Goal: Task Accomplishment & Management: Complete application form

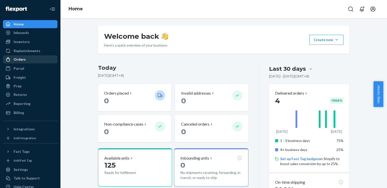
click at [32, 60] on div "Orders" at bounding box center [30, 59] width 53 height 7
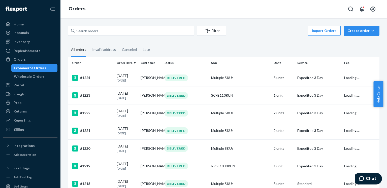
drag, startPoint x: 326, startPoint y: 33, endPoint x: 362, endPoint y: 40, distance: 37.1
click at [363, 31] on div "Create order" at bounding box center [362, 30] width 28 height 5
click at [370, 54] on span "Removal order" at bounding box center [364, 54] width 31 height 4
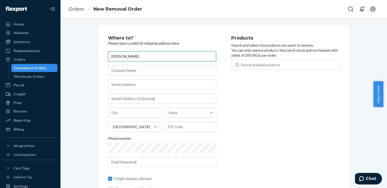
type input "[PERSON_NAME]"
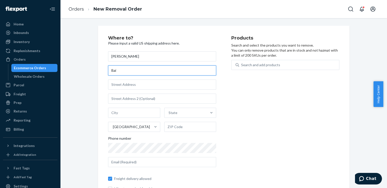
type input "Bai"
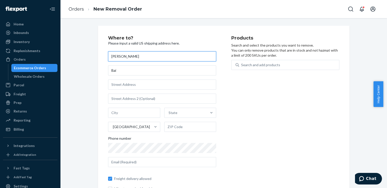
type input "[PERSON_NAME]"
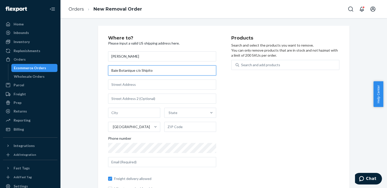
drag, startPoint x: 133, startPoint y: 70, endPoint x: 183, endPoint y: 70, distance: 49.4
click at [183, 70] on input "Baie Botanique c/o Shipito" at bounding box center [162, 71] width 108 height 10
type input "Baie Botanique"
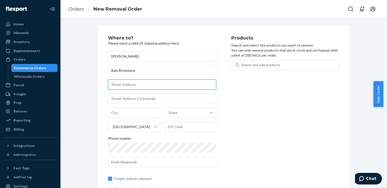
paste input "[STREET_ADDRESS]"
type input "[STREET_ADDRESS]"
click at [138, 108] on input "text" at bounding box center [134, 113] width 52 height 10
paste input "Tualatin"
type input "Tualatin"
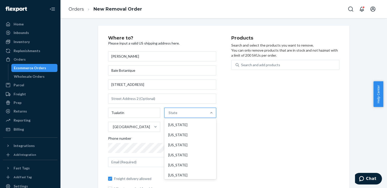
click at [179, 110] on div "State" at bounding box center [186, 113] width 43 height 10
click at [169, 110] on input "option [US_STATE] focused, 1 of 59. 59 results available. Use Up and Down to ch…" at bounding box center [169, 112] width 1 height 5
type input "or"
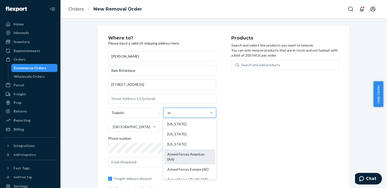
scroll to position [67, 0]
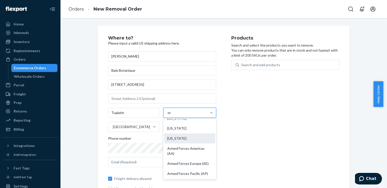
click at [181, 139] on div "[US_STATE]" at bounding box center [189, 139] width 51 height 10
click at [172, 116] on input "or" at bounding box center [170, 112] width 4 height 5
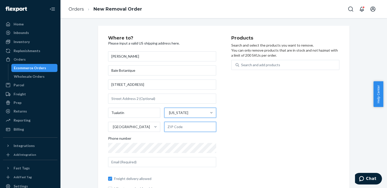
click at [181, 126] on input "text" at bounding box center [190, 127] width 52 height 10
paste input "97062"
type input "97062"
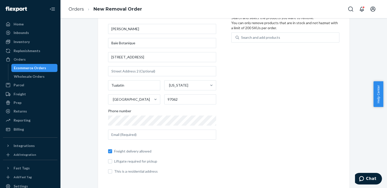
scroll to position [27, 0]
drag, startPoint x: 254, startPoint y: 123, endPoint x: 257, endPoint y: 128, distance: 5.4
click at [255, 123] on div "Products Search and select the products you want to remove. You can only remove…" at bounding box center [286, 94] width 108 height 170
click at [123, 138] on input "text" at bounding box center [162, 135] width 108 height 10
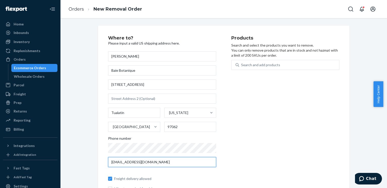
scroll to position [0, 0]
type input "[EMAIL_ADDRESS][DOMAIN_NAME]"
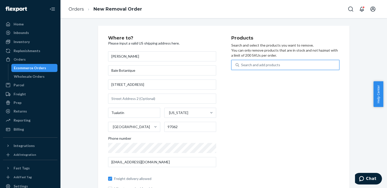
click at [261, 67] on div "Search and add products" at bounding box center [260, 65] width 39 height 5
click at [242, 67] on input "0 results available. Use Up and Down to choose options, press Enter to select t…" at bounding box center [241, 65] width 1 height 5
paste input "RRFW1125RUN"
type input "RRFW1125RUN"
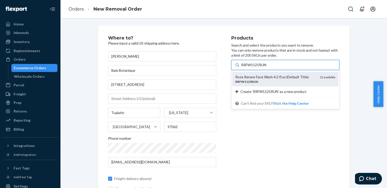
click at [284, 83] on div "RRFW1125RUN" at bounding box center [276, 82] width 80 height 4
click at [268, 68] on input "RRFW1125RUN" at bounding box center [254, 65] width 26 height 5
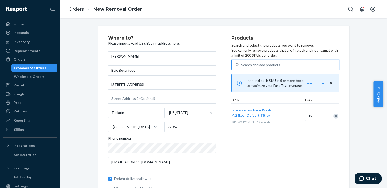
click at [259, 63] on div "Search and add products" at bounding box center [260, 65] width 39 height 5
click at [242, 63] on input "0 results available. Use Up and Down to choose options, press Enter to select t…" at bounding box center [241, 65] width 1 height 5
paste input "RRCM1120RUN"
type input "RRCM1120RUN"
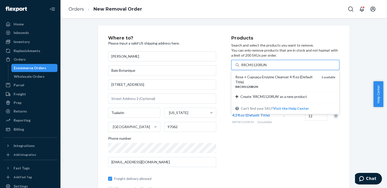
click at [263, 77] on div "Rose + Cupuaçu Enzyme Cleanser 4 fl.oz (Default Title)" at bounding box center [277, 80] width 82 height 10
click at [263, 68] on input "RRCM1120RUN" at bounding box center [254, 65] width 26 height 5
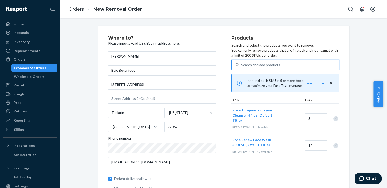
click at [267, 65] on div "Search and add products" at bounding box center [260, 65] width 39 height 5
click at [242, 65] on input "0 results available. Select is focused ,type to refine list, press Down to open…" at bounding box center [241, 65] width 1 height 5
paste input "RRSE1030RUN"
type input "RRSE1030RUN"
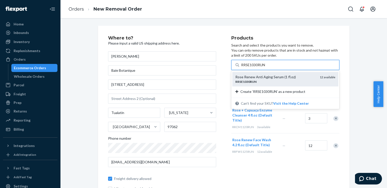
click at [269, 82] on div "RRSE1030RUN" at bounding box center [276, 82] width 80 height 4
click at [266, 68] on input "RRSE1030RUN" at bounding box center [253, 65] width 25 height 5
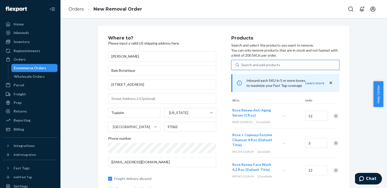
click at [288, 67] on div "Search and add products" at bounding box center [289, 65] width 100 height 9
click at [242, 67] on input "0 results available. Use Up and Down to choose options, press Enter to select t…" at bounding box center [241, 65] width 1 height 5
paste input "RRSE2050RUN"
type input "RRSE2050RUN"
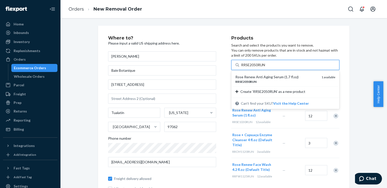
click at [272, 75] on div "Rose Renew Anti Aging Serum (1.7 fl.oz)" at bounding box center [277, 77] width 82 height 5
click at [266, 68] on input "RRSE2050RUN" at bounding box center [253, 65] width 25 height 5
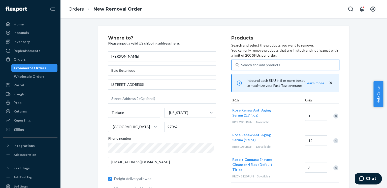
click at [289, 63] on div "Search and add products" at bounding box center [289, 65] width 100 height 9
click at [242, 63] on input "0 results available. Use Up and Down to choose options, press Enter to select t…" at bounding box center [241, 65] width 1 height 5
paste input "RRFO1015RUN"
type input "RRFO1015RUN"
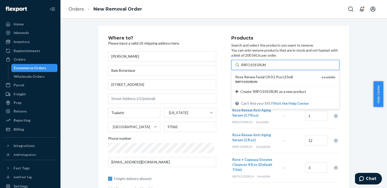
click at [270, 79] on div "Rose Renew Facial Oil 0.5 fl.oz (15ml)" at bounding box center [277, 77] width 82 height 5
click at [267, 68] on input "RRFO1015RUN" at bounding box center [253, 65] width 25 height 5
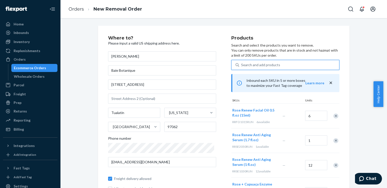
click at [288, 63] on div "Search and add products" at bounding box center [289, 65] width 100 height 9
click at [242, 63] on input "0 results available. Use Up and Down to choose options, press Enter to select t…" at bounding box center [241, 65] width 1 height 5
paste input "RRFO1030RUN"
type input "RRFO1030RUN"
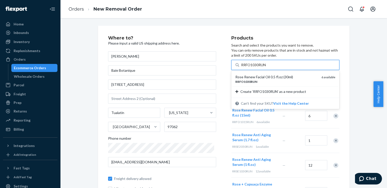
click at [268, 77] on div "Rose Renew Facial Oil 0.5 fl.oz (30ml)" at bounding box center [277, 77] width 82 height 5
click at [267, 68] on input "RRFO1030RUN" at bounding box center [253, 65] width 25 height 5
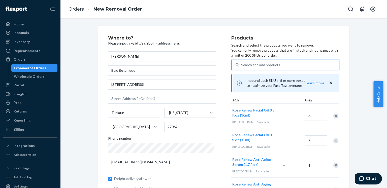
click at [291, 61] on div "Search and add products" at bounding box center [289, 65] width 100 height 9
click at [242, 63] on input "0 results available. Select is focused ,type to refine list, press Down to open…" at bounding box center [241, 65] width 1 height 5
paste input "RRFC1050RUN"
type input "RRFC1050RUN"
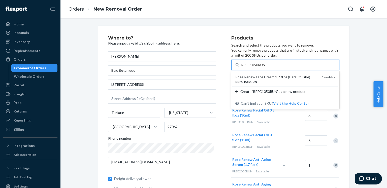
click at [262, 76] on div "Rose Renew Face Cream 1.7 fl.oz (Default Title)" at bounding box center [277, 77] width 82 height 5
click at [262, 68] on input "RRFC1050RUN" at bounding box center [253, 65] width 25 height 5
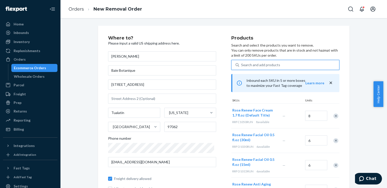
click at [300, 64] on div "Search and add products" at bounding box center [289, 65] width 100 height 9
click at [242, 64] on input "0 results available. Select is focused ,type to refine list, press Down to open…" at bounding box center [241, 65] width 1 height 5
paste input "RREC1015RUN"
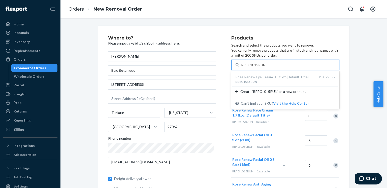
click at [264, 76] on div "Rose Renew Eye Cream 0.5 fl.oz (Default Title)" at bounding box center [276, 77] width 80 height 5
click at [264, 68] on input "RREC1015RUN" at bounding box center [253, 65] width 25 height 5
type input "RREC1015RUN"
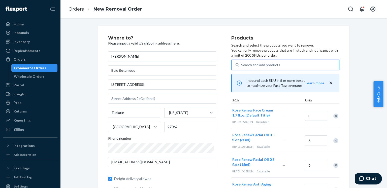
click at [282, 63] on div "Search and add products" at bounding box center [289, 65] width 100 height 9
click at [242, 63] on input "0 results available. Select is focused ,type to refine list, press Down to open…" at bounding box center [241, 65] width 1 height 5
paste input "BBFACECLO01"
type input "BBFACECLO01"
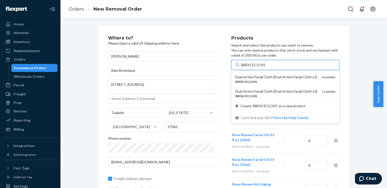
click at [268, 79] on div "Dual Action Facial Cloth (Dual Action Facial Cloth x1)" at bounding box center [277, 77] width 82 height 5
click at [266, 68] on input "BBFACECLO01" at bounding box center [253, 65] width 25 height 5
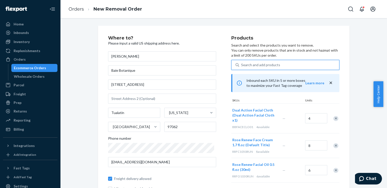
click at [259, 63] on div "Search and add products" at bounding box center [260, 65] width 39 height 5
click at [242, 63] on input "0 results available. Use Up and Down to choose options, press Enter to select t…" at bounding box center [241, 65] width 1 height 5
paste input "BBFACECLO03"
type input "BBFACECLO03"
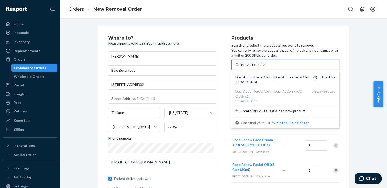
click at [262, 78] on div "Dual Action Facial Cloth (Dual Action Facial Cloth x3)" at bounding box center [277, 77] width 82 height 5
click at [262, 68] on input "BBFACECLO03" at bounding box center [253, 65] width 25 height 5
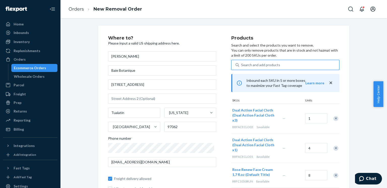
click at [288, 63] on div "Search and add products" at bounding box center [289, 65] width 100 height 9
click at [242, 63] on input "0 results available. Select is focused ,type to refine list, press Down to open…" at bounding box center [241, 65] width 1 height 5
paste input "BBKONSPONG1"
type input "BBKONSPONG1"
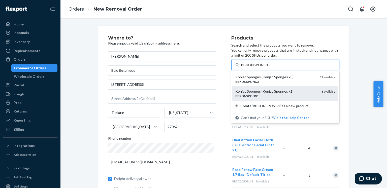
click at [264, 90] on div "Konjac Sponges (Konjac Sponges x1)" at bounding box center [277, 91] width 82 height 5
click at [264, 68] on input "BBKONSPONG1" at bounding box center [254, 65] width 27 height 5
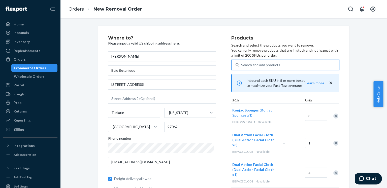
click at [274, 63] on div "Search and add products" at bounding box center [260, 65] width 39 height 5
click at [242, 63] on input "0 results available. Use Up and Down to choose options, press Enter to select t…" at bounding box center [241, 65] width 1 height 5
paste input "BBKONSPONG1"
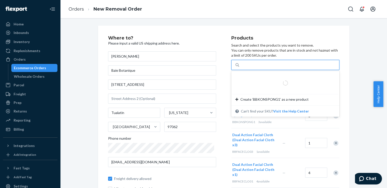
type input "BBKONSPONG1"
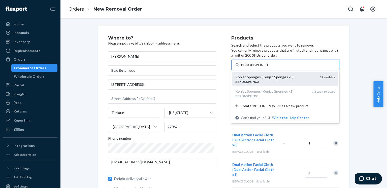
click at [280, 79] on div "Konjac Sponges (Konjac Sponges x3)" at bounding box center [276, 77] width 80 height 5
click at [268, 68] on input "BBKONSPONG1" at bounding box center [254, 65] width 27 height 5
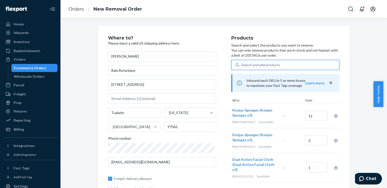
click at [290, 64] on div "Search and add products" at bounding box center [289, 65] width 100 height 9
click at [242, 64] on input "0 results available. Select is focused ,type to refine list, press Down to open…" at bounding box center [241, 65] width 1 height 5
paste input "BBRQDAROLL1"
type input "BBRQDAROLL1"
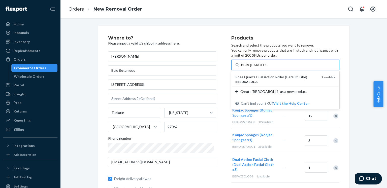
click at [260, 76] on div "Rose Quartz Dual Action Roller (Default Title)" at bounding box center [277, 77] width 82 height 5
click at [260, 68] on input "BBRQDAROLL1" at bounding box center [254, 65] width 26 height 5
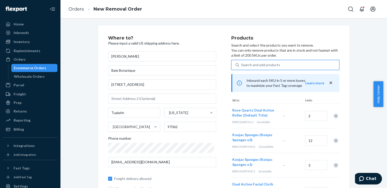
click at [287, 62] on div "Search and add products" at bounding box center [289, 65] width 100 height 9
click at [242, 63] on input "0 results available. Use Up and Down to choose options, press Enter to select t…" at bounding box center [241, 65] width 1 height 5
paste input "BBRQGUASHA1"
type input "BBRQGUASHA1"
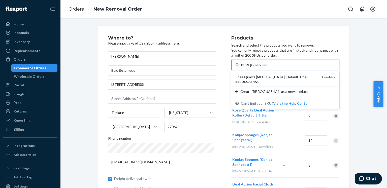
click at [272, 74] on div "Rose Quartz [MEDICAL_DATA] (Default Title) BBRQGUASHA1 2 available" at bounding box center [286, 79] width 106 height 14
click at [268, 68] on input "BBRQGUASHA1" at bounding box center [254, 65] width 26 height 5
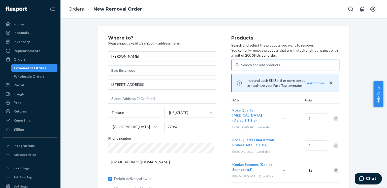
click at [274, 65] on div "Search and add products" at bounding box center [260, 65] width 39 height 5
click at [242, 65] on input "0 results available. Use Up and Down to choose options, press Enter to select t…" at bounding box center [241, 65] width 1 height 5
paste input "RRDSETRUN"
type input "RRDSETRUN"
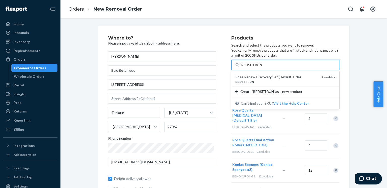
click at [273, 81] on div "RRDSETRUN" at bounding box center [277, 82] width 82 height 4
click at [263, 68] on input "RRDSETRUN" at bounding box center [251, 65] width 21 height 5
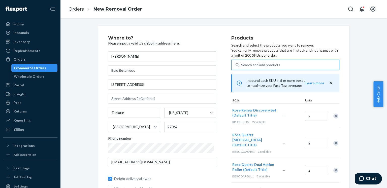
click at [278, 65] on div "Search and add products" at bounding box center [289, 65] width 100 height 9
click at [242, 65] on input "0 results available. Use Up and Down to choose options, press Enter to select t…" at bounding box center [241, 65] width 1 height 5
paste input "RRDCEDRUN"
type input "RRDCEDRUN"
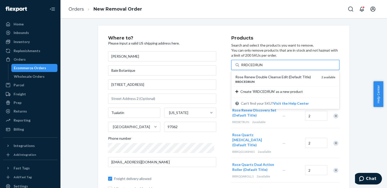
click at [254, 76] on div "Rose Renew Double Cleanse Edit (Default Title)" at bounding box center [277, 77] width 82 height 5
click at [254, 68] on input "RRDCEDRUN" at bounding box center [252, 65] width 22 height 5
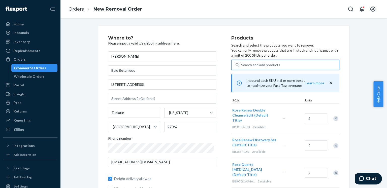
click at [268, 63] on div "Search and add products" at bounding box center [260, 65] width 39 height 5
click at [242, 63] on input "0 results available. Use Up and Down to choose options, press Enter to select t…" at bounding box center [241, 65] width 1 height 5
paste input "BBRQEYEM1"
type input "BBRQEYEM1"
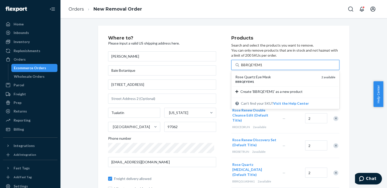
click at [264, 76] on div "Rose Quartz Eye Mask" at bounding box center [277, 77] width 82 height 5
click at [263, 68] on input "BBRQEYEM1" at bounding box center [252, 65] width 22 height 5
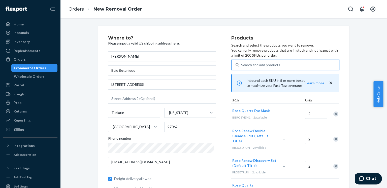
click at [288, 67] on div "Search and add products" at bounding box center [289, 65] width 100 height 9
click at [242, 67] on input "0 results available. Use Up and Down to choose options, press Enter to select t…" at bounding box center [241, 65] width 1 height 5
paste input "SCFB110RUN"
type input "SCFB110RUN"
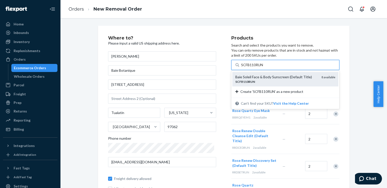
click at [261, 77] on div "Baie Soleil Face & Body Sunscreen (Default Title)" at bounding box center [277, 77] width 82 height 5
click at [261, 68] on input "SCFB110RUN" at bounding box center [252, 65] width 23 height 5
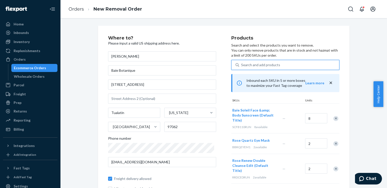
click at [295, 65] on div "Search and add products" at bounding box center [289, 65] width 100 height 9
click at [242, 65] on input "0 results available. Use Up and Down to choose options, press Enter to select t…" at bounding box center [241, 65] width 1 height 5
paste input "SCFB240RUN"
type input "SCFB240RUN"
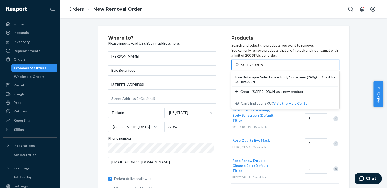
click at [258, 77] on div "Baie Botanique Soleil Face & Body Sunscreen (240g)" at bounding box center [277, 77] width 82 height 5
click at [258, 68] on input "SCFB240RUN" at bounding box center [252, 65] width 23 height 5
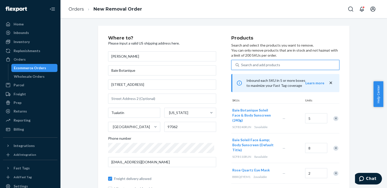
click at [284, 65] on div "Search and add products" at bounding box center [289, 65] width 100 height 9
click at [242, 65] on input "0 results available. Select is focused ,type to refine list, press Down to open…" at bounding box center [241, 65] width 1 height 5
paste input "SCFNT36RUN"
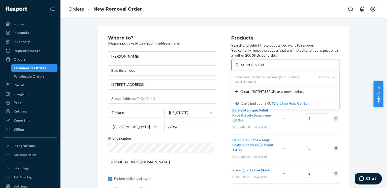
type input "SCFNT36RUN"
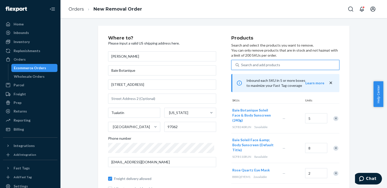
click at [286, 66] on div "Search and add products" at bounding box center [289, 65] width 100 height 9
click at [242, 66] on input "0 results available. Select is focused ,type to refine list, press Down to open…" at bounding box center [241, 65] width 1 height 5
paste input "SCFLT36RUN"
type input "SCFLT36RUN"
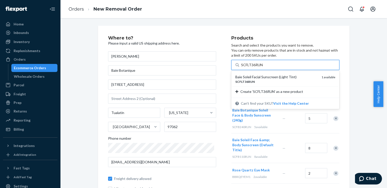
click at [265, 78] on div "Baie Soleil Facial Sunscreen (Light Tint)" at bounding box center [277, 77] width 82 height 5
click at [263, 68] on input "SCFLT36RUN" at bounding box center [252, 65] width 22 height 5
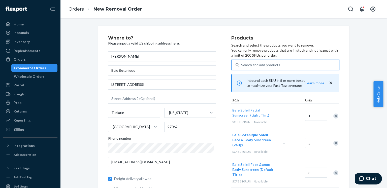
click at [276, 62] on div "Search and add products" at bounding box center [289, 65] width 100 height 9
click at [242, 63] on input "0 results available. Use Up and Down to choose options, press Enter to select t…" at bounding box center [241, 65] width 1 height 5
paste input "SCFNT70RUN"
type input "SCFNT70RUN"
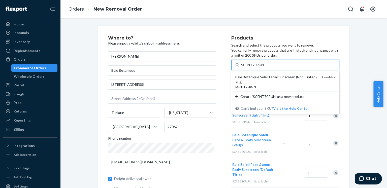
click at [264, 80] on div "Baie Botanique Soleil Facial Sunscreen (Non-Tinted / 70g)" at bounding box center [277, 80] width 82 height 10
click at [264, 68] on input "SCFNT70RUN" at bounding box center [252, 65] width 23 height 5
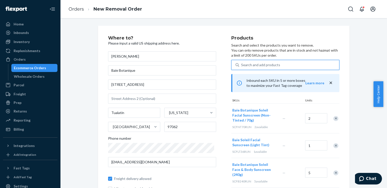
click at [258, 67] on div "Search and add products" at bounding box center [260, 65] width 39 height 5
click at [242, 67] on input "0 results available. Select is focused ,type to refine list, press Down to open…" at bounding box center [241, 65] width 1 height 5
paste input "SCFLT70RUN"
type input "SCFLT70RUN"
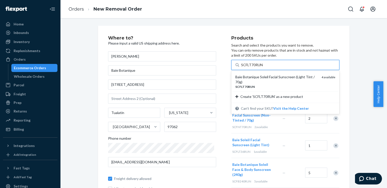
click at [259, 78] on div "Baie Botanique Soleil Facial Sunscreen (Light Tint / 70g)" at bounding box center [277, 80] width 82 height 10
click at [259, 68] on input "SCFLT70RUN" at bounding box center [252, 65] width 22 height 5
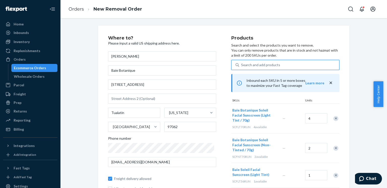
click at [271, 64] on div "Search and add products" at bounding box center [260, 65] width 39 height 5
click at [242, 64] on input "0 results available. Select is focused ,type to refine list, press Down to open…" at bounding box center [241, 65] width 1 height 5
paste input "SCB110RUN"
type input "SCB110RUN"
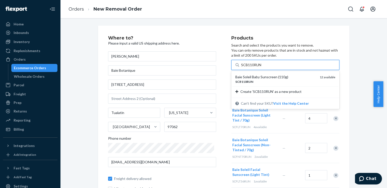
click at [264, 80] on div "SCB110RUN" at bounding box center [276, 82] width 80 height 4
click at [262, 68] on input "SCB110RUN" at bounding box center [251, 65] width 21 height 5
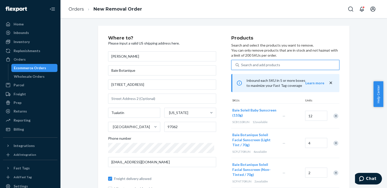
click at [274, 67] on div "Search and add products" at bounding box center [260, 65] width 39 height 5
click at [242, 67] on input "0 results available. Use Up and Down to choose options, press Enter to select t…" at bounding box center [241, 65] width 1 height 5
paste input "SCB240RUN"
type input "SCB240RUN"
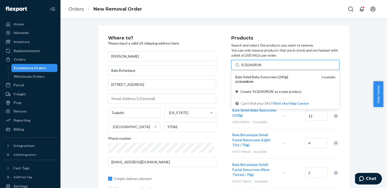
click at [262, 79] on div "Baie Soleil Baby Sunscreen (240g)" at bounding box center [277, 77] width 82 height 5
click at [262, 68] on input "SCB240RUN" at bounding box center [251, 65] width 21 height 5
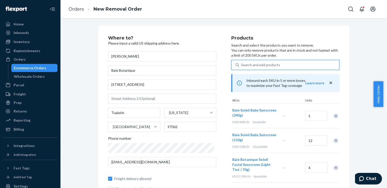
click at [292, 65] on div "Search and add products" at bounding box center [289, 65] width 100 height 9
click at [242, 65] on input "0 results available. Select is focused ,type to refine list, press Down to open…" at bounding box center [241, 65] width 1 height 5
paste input "BBRRFW15"
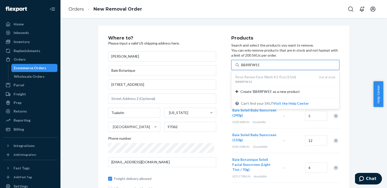
type input "BBRRFW15"
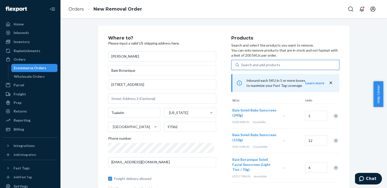
click at [271, 63] on div "Search and add products" at bounding box center [260, 65] width 39 height 5
click at [242, 63] on input "0 results available. Use Up and Down to choose options, press Enter to select t…" at bounding box center [241, 65] width 1 height 5
paste input "BBRRCL15"
type input "BBRRCL15"
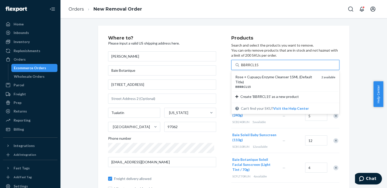
click at [262, 77] on div "Rose + Cupuaçu Enzyme Cleanser 15ML (Default Title)" at bounding box center [277, 80] width 82 height 10
click at [259, 68] on input "BBRRCL15" at bounding box center [250, 65] width 18 height 5
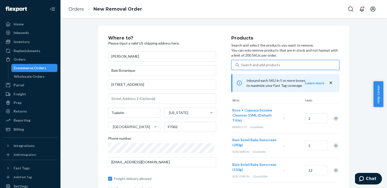
click at [250, 66] on div "Search and add products" at bounding box center [260, 65] width 39 height 5
click at [242, 66] on input "0 results available. Use Up and Down to choose options, press Enter to select t…" at bounding box center [241, 65] width 1 height 5
paste input "BBRRSE15"
type input "BBRRSE15"
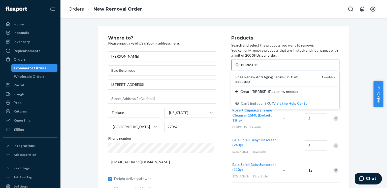
click at [260, 80] on div "BBRRSE15" at bounding box center [277, 82] width 82 height 4
click at [259, 68] on input "BBRRSE15" at bounding box center [250, 65] width 18 height 5
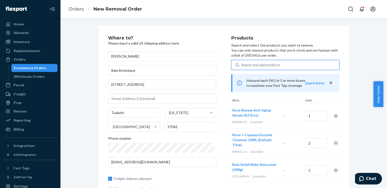
click at [266, 63] on div "Search and add products" at bounding box center [260, 65] width 39 height 5
click at [242, 63] on input "0 results available. Use Up and Down to choose options, press Enter to select t…" at bounding box center [241, 65] width 1 height 5
paste input "BBRRFC10"
type input "BBRRFC10"
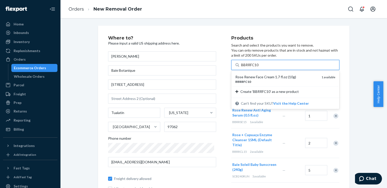
click at [261, 78] on div "Rose Renew Face Cream 1.7 fl.oz (10g)" at bounding box center [277, 77] width 82 height 5
click at [260, 68] on input "BBRRFC10" at bounding box center [250, 65] width 18 height 5
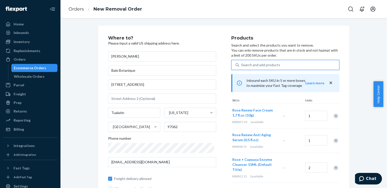
click at [281, 63] on div "Search and add products" at bounding box center [289, 65] width 100 height 9
click at [242, 63] on input "0 results available. Use Up and Down to choose options, press Enter to select t…" at bounding box center [241, 65] width 1 height 5
paste input "BBRRFO05"
type input "BBRRFO05"
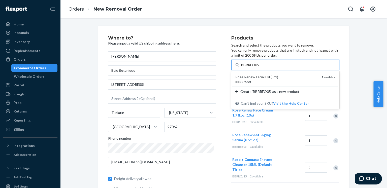
click at [261, 78] on div "Rose Renew Facial Oil (5ml)" at bounding box center [277, 77] width 82 height 5
click at [260, 68] on input "BBRRFO05" at bounding box center [250, 65] width 18 height 5
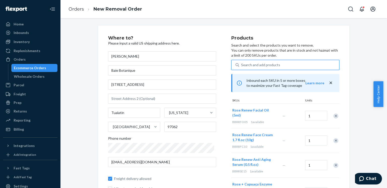
click at [260, 65] on div "Search and add products" at bounding box center [260, 65] width 39 height 5
click at [242, 65] on input "0 results available. Use Up and Down to choose options, press Enter to select t…" at bounding box center [241, 65] width 1 height 5
paste input "BBRREC03"
type input "BBRREC03"
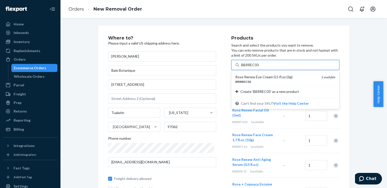
click at [257, 77] on div "Rose Renew Eye Cream 0.5 fl.oz (3g)" at bounding box center [277, 77] width 82 height 5
click at [257, 68] on input "BBRREC03" at bounding box center [250, 65] width 18 height 5
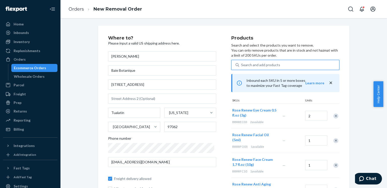
drag, startPoint x: 257, startPoint y: 67, endPoint x: 257, endPoint y: 62, distance: 4.9
click at [257, 66] on div "Search and add products" at bounding box center [260, 65] width 39 height 5
click at [242, 66] on input "0 results available. Select is focused ,type to refine list, press Down to open…" at bounding box center [241, 65] width 1 height 5
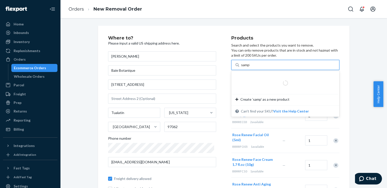
type input "sample"
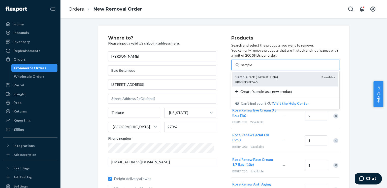
click at [271, 81] on div "RRSAMPLEPACK" at bounding box center [277, 82] width 82 height 4
click at [253, 68] on input "sample" at bounding box center [246, 65] width 11 height 5
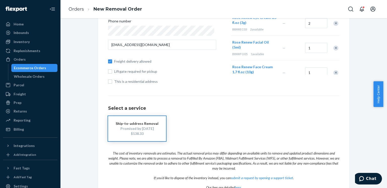
scroll to position [145, 0]
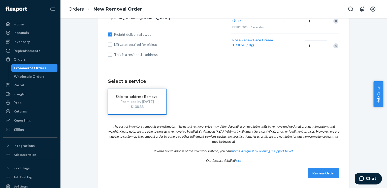
drag, startPoint x: 108, startPoint y: 125, endPoint x: 251, endPoint y: 142, distance: 144.2
click at [251, 142] on p "The cost of inventory removals are estimates. The actual removal price may diff…" at bounding box center [224, 132] width 232 height 25
copy p "The cost of inventory removals are estimates. The actual removal price may diff…"
click at [237, 161] on link "here" at bounding box center [238, 161] width 6 height 4
click at [317, 168] on div "Review Order" at bounding box center [224, 170] width 232 height 15
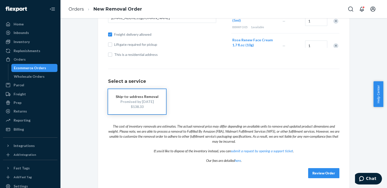
click at [315, 170] on button "Review Order" at bounding box center [323, 173] width 31 height 10
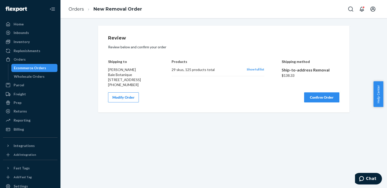
scroll to position [0, 0]
click at [251, 68] on span "Show full list" at bounding box center [256, 70] width 18 height 4
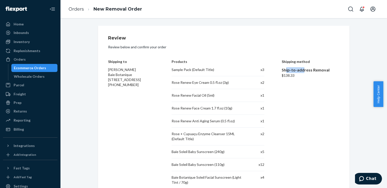
drag, startPoint x: 284, startPoint y: 71, endPoint x: 311, endPoint y: 81, distance: 28.9
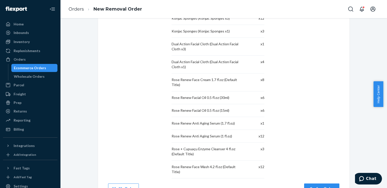
scroll to position [317, 0]
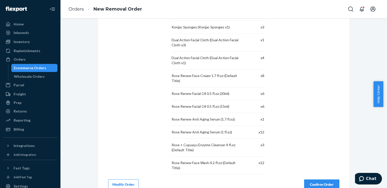
click at [128, 180] on button "Modify Order" at bounding box center [123, 185] width 31 height 10
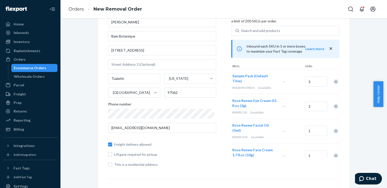
scroll to position [0, 0]
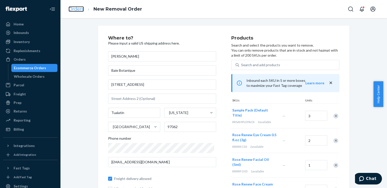
click at [77, 8] on link "Orders" at bounding box center [76, 9] width 15 height 6
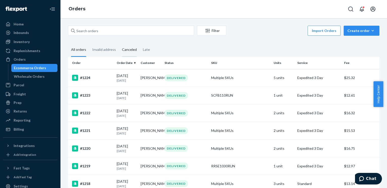
click at [128, 49] on div "Canceled" at bounding box center [129, 50] width 15 height 14
click at [119, 43] on input "Canceled" at bounding box center [119, 43] width 0 height 0
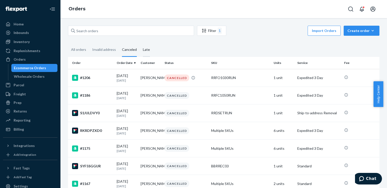
click at [146, 48] on div "Late" at bounding box center [146, 50] width 7 height 14
click at [140, 43] on input "Late" at bounding box center [140, 43] width 0 height 0
